Goal: Information Seeking & Learning: Learn about a topic

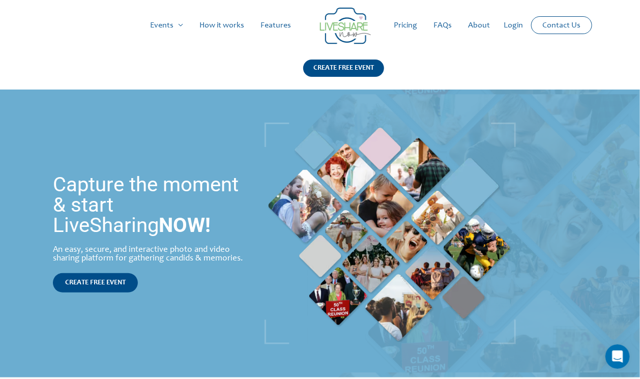
click at [406, 24] on link "Pricing" at bounding box center [405, 25] width 40 height 33
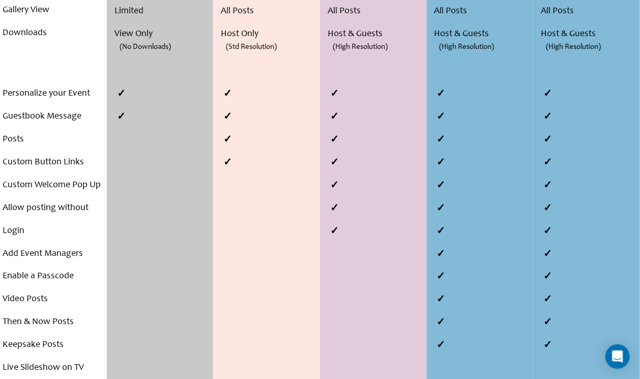
scroll to position [407, 0]
